Goal: Navigation & Orientation: Find specific page/section

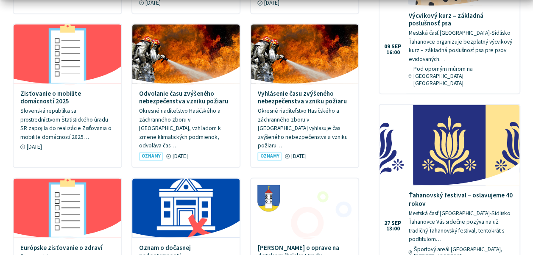
scroll to position [763, 0]
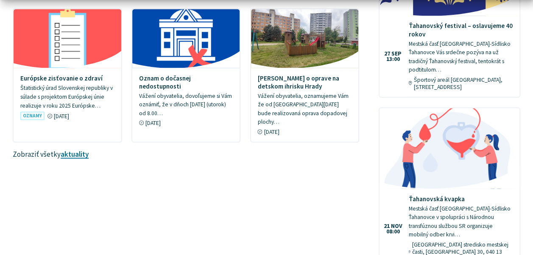
click at [72, 152] on div "Oznam o oprave na detskom ihrisku Hrady Vážení obyvatelia, oznamujeme Vám že od…" at bounding box center [186, 204] width 346 height 1299
click at [72, 149] on link "aktuality" at bounding box center [75, 153] width 28 height 9
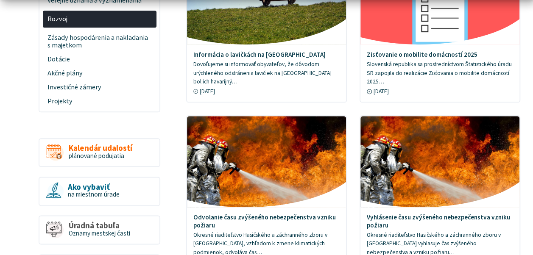
scroll to position [424, 0]
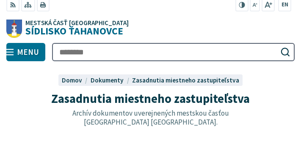
scroll to position [127, 0]
